Goal: Check status: Check status

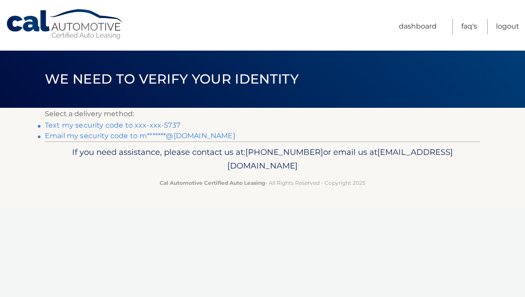
click at [104, 126] on link "Text my security code to xxx-xxx-5737" at bounding box center [112, 125] width 135 height 8
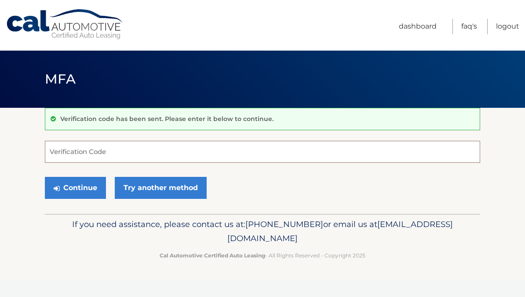
click at [175, 153] on input "Verification Code" at bounding box center [262, 152] width 435 height 22
type input "728033"
click at [82, 181] on button "Continue" at bounding box center [75, 188] width 61 height 22
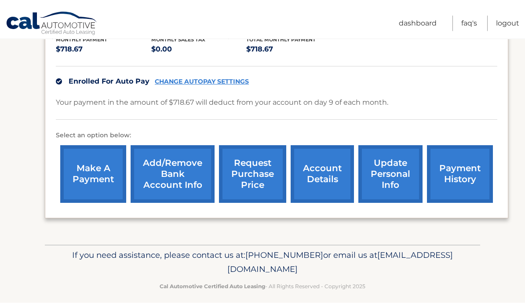
scroll to position [179, 0]
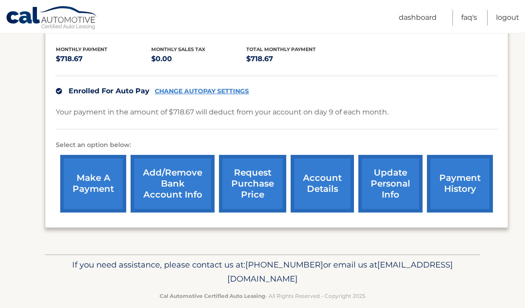
click at [260, 187] on link "request purchase price" at bounding box center [252, 184] width 67 height 58
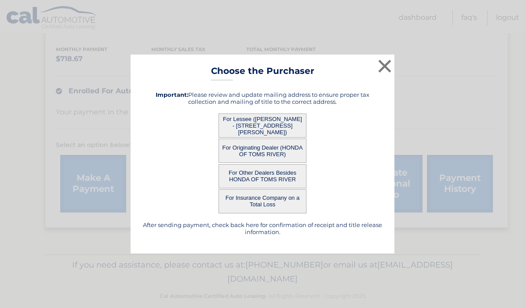
click at [275, 179] on button "For Other Dealers Besides HONDA OF TOMS RIVER" at bounding box center [262, 176] width 88 height 24
click at [263, 181] on button "For Other Dealers Besides HONDA OF TOMS RIVER" at bounding box center [262, 176] width 88 height 24
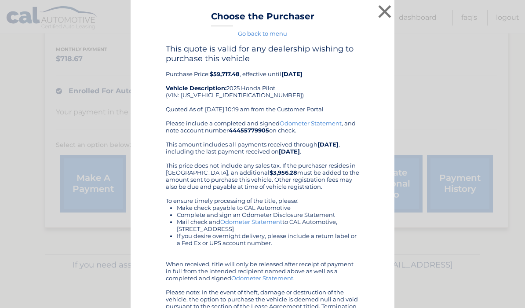
click at [382, 11] on button "×" at bounding box center [385, 12] width 18 height 18
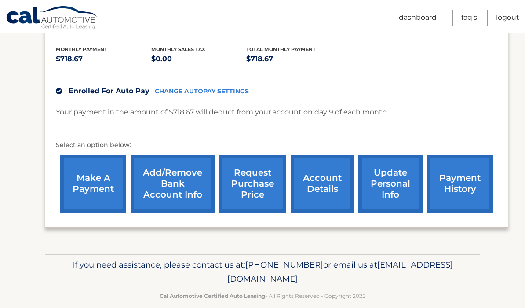
scroll to position [172, 0]
